Goal: Use online tool/utility: Utilize a website feature to perform a specific function

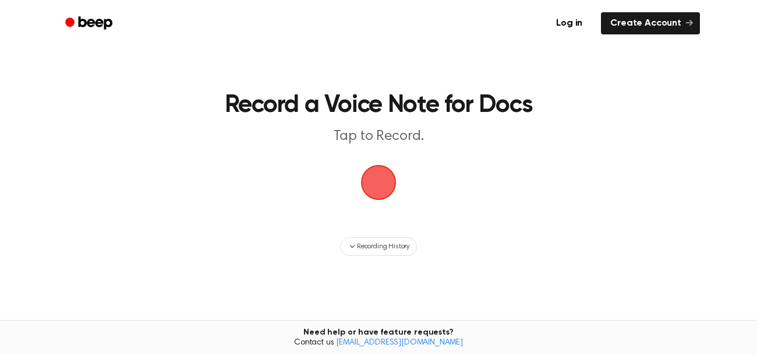
click at [374, 192] on span "button" at bounding box center [379, 182] width 65 height 65
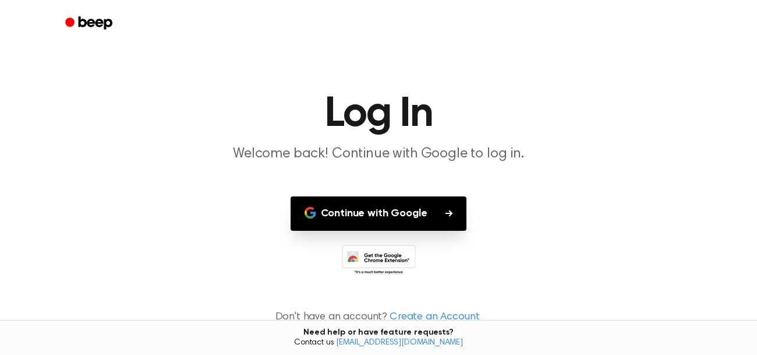
click at [374, 192] on main "Log In Welcome back! Continue with Google to log in. Continue with Google Don't…" at bounding box center [378, 179] width 757 height 359
click at [375, 194] on main "Log In Welcome back! Continue with Google to log in. Continue with Google Don't…" at bounding box center [378, 179] width 757 height 359
click at [400, 213] on button "Continue with Google" at bounding box center [379, 213] width 177 height 34
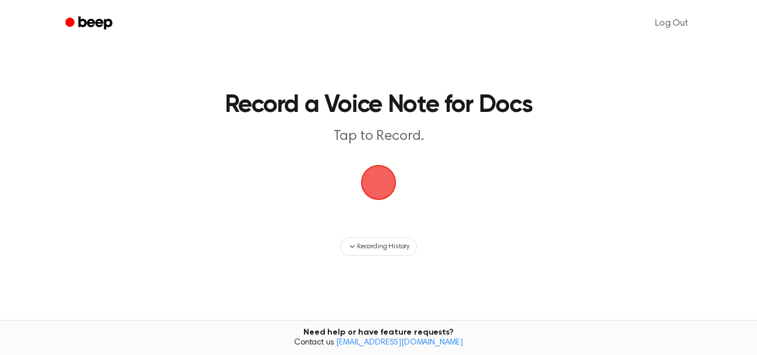
click at [387, 193] on span "button" at bounding box center [379, 182] width 50 height 50
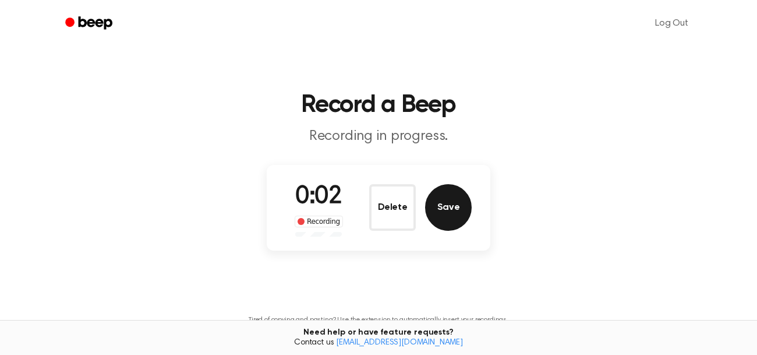
click at [448, 220] on button "Save" at bounding box center [448, 207] width 47 height 47
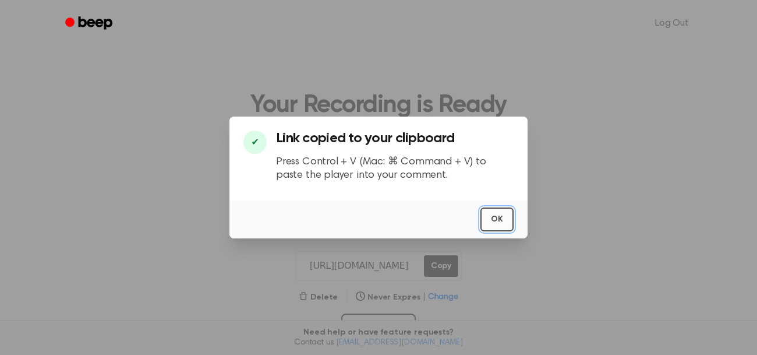
click at [493, 220] on button "OK" at bounding box center [497, 219] width 33 height 24
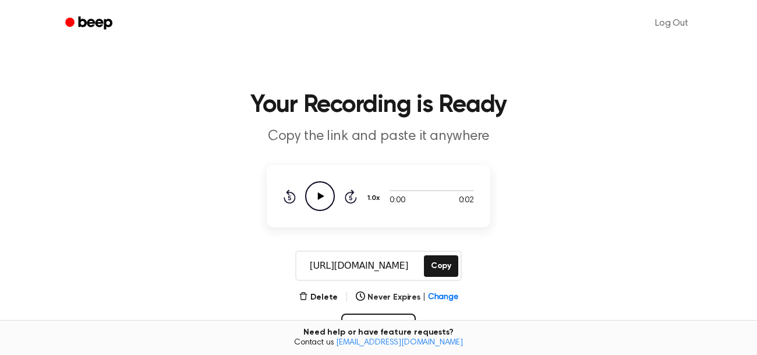
click at [315, 199] on icon "Play Audio" at bounding box center [320, 196] width 30 height 30
click at [371, 227] on div "0:02 0:02 1.0x Rewind 5 seconds Play Audio Skip 5 seconds" at bounding box center [379, 196] width 224 height 62
click at [325, 199] on icon "Play Audio" at bounding box center [320, 196] width 30 height 30
click at [324, 299] on button "Delete" at bounding box center [318, 297] width 39 height 12
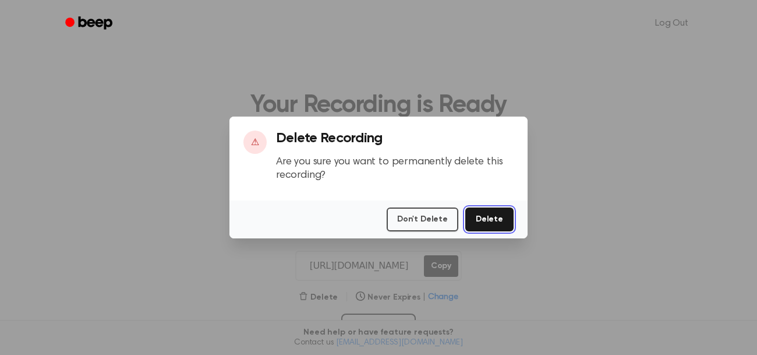
click at [493, 217] on button "Delete" at bounding box center [489, 219] width 48 height 24
